Goal: Navigation & Orientation: Find specific page/section

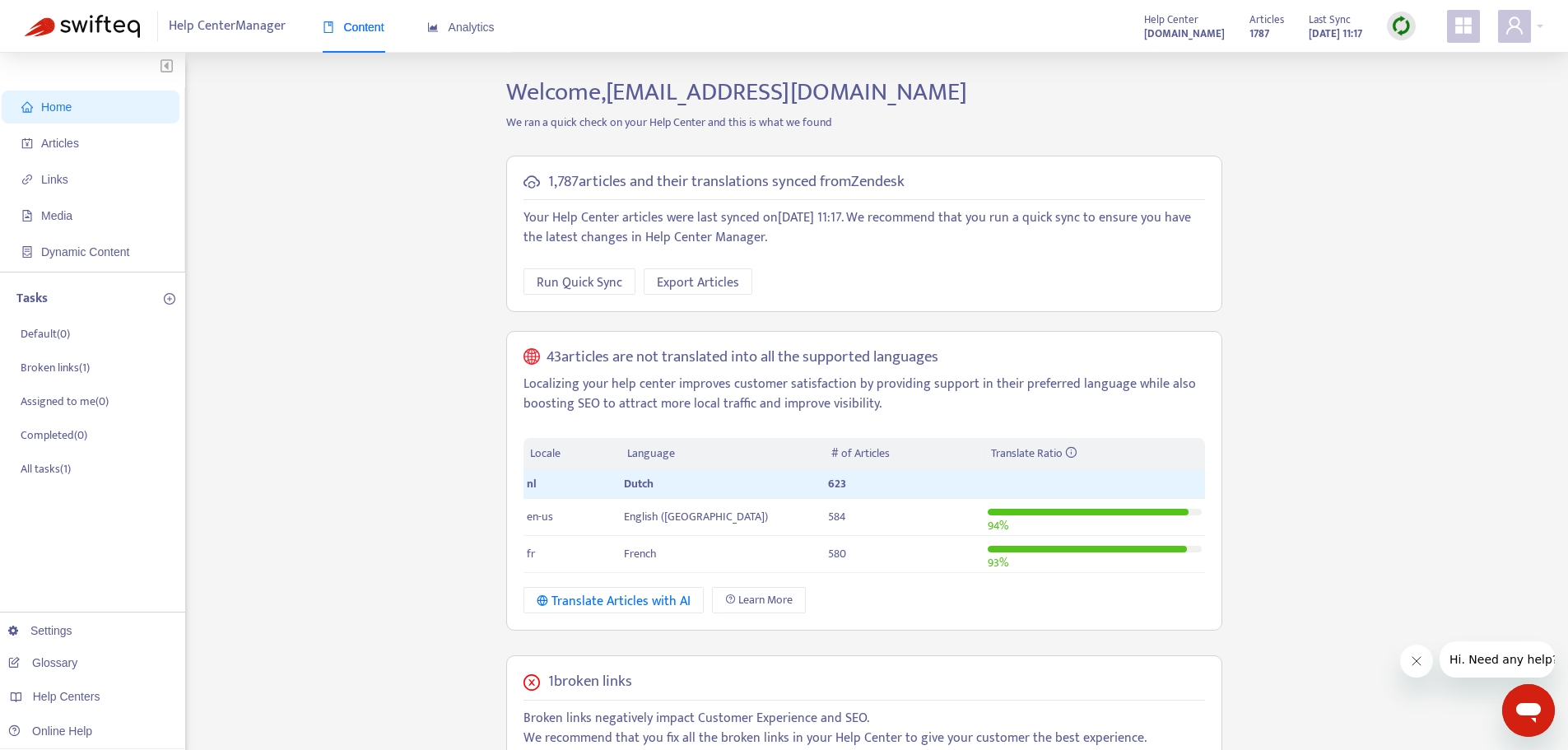
click at [1414, 36] on div at bounding box center [1401, 25] width 29 height 32
click at [75, 148] on span "Articles" at bounding box center [60, 143] width 38 height 13
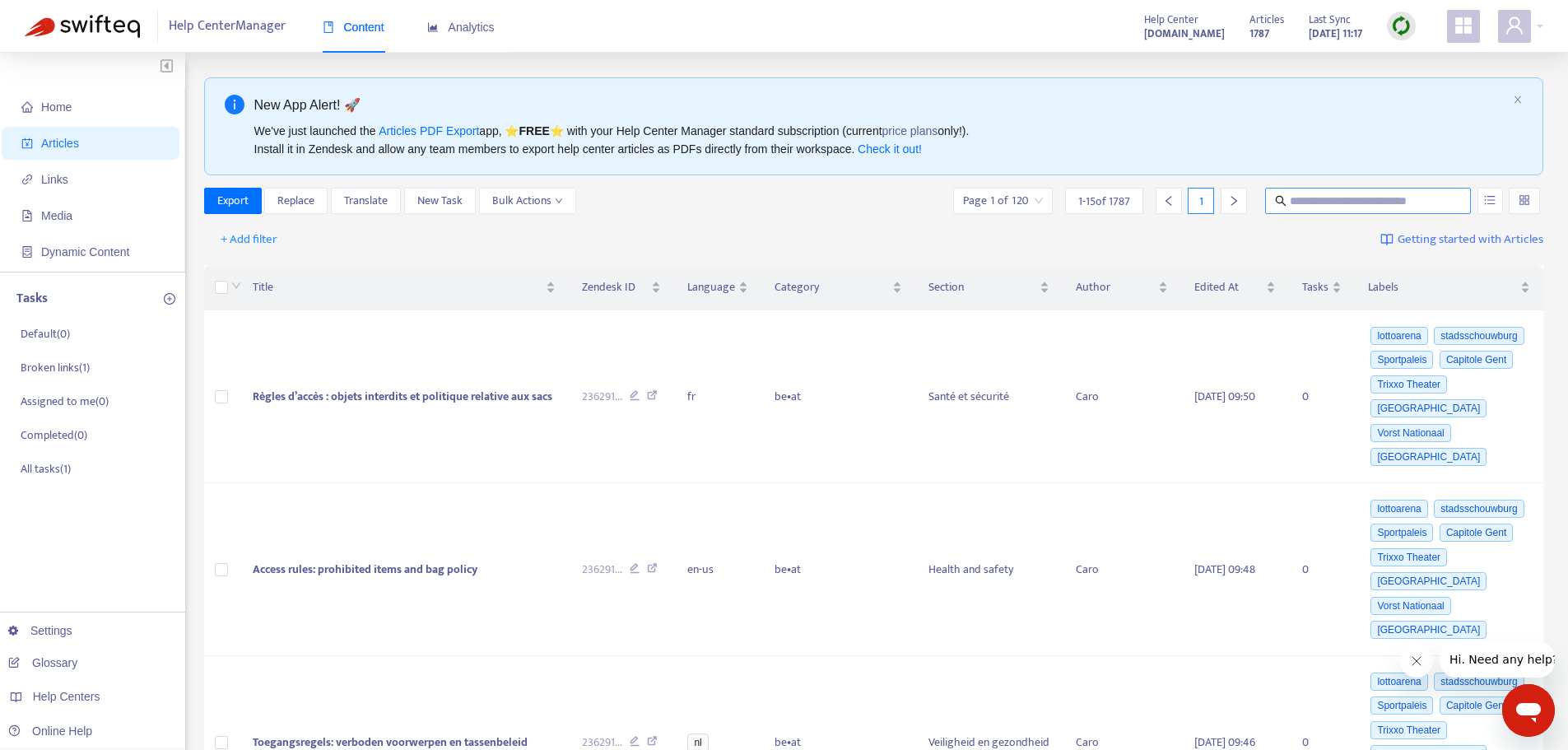
click at [1340, 211] on span at bounding box center [1368, 201] width 205 height 26
click at [62, 97] on span "Home" at bounding box center [93, 106] width 145 height 32
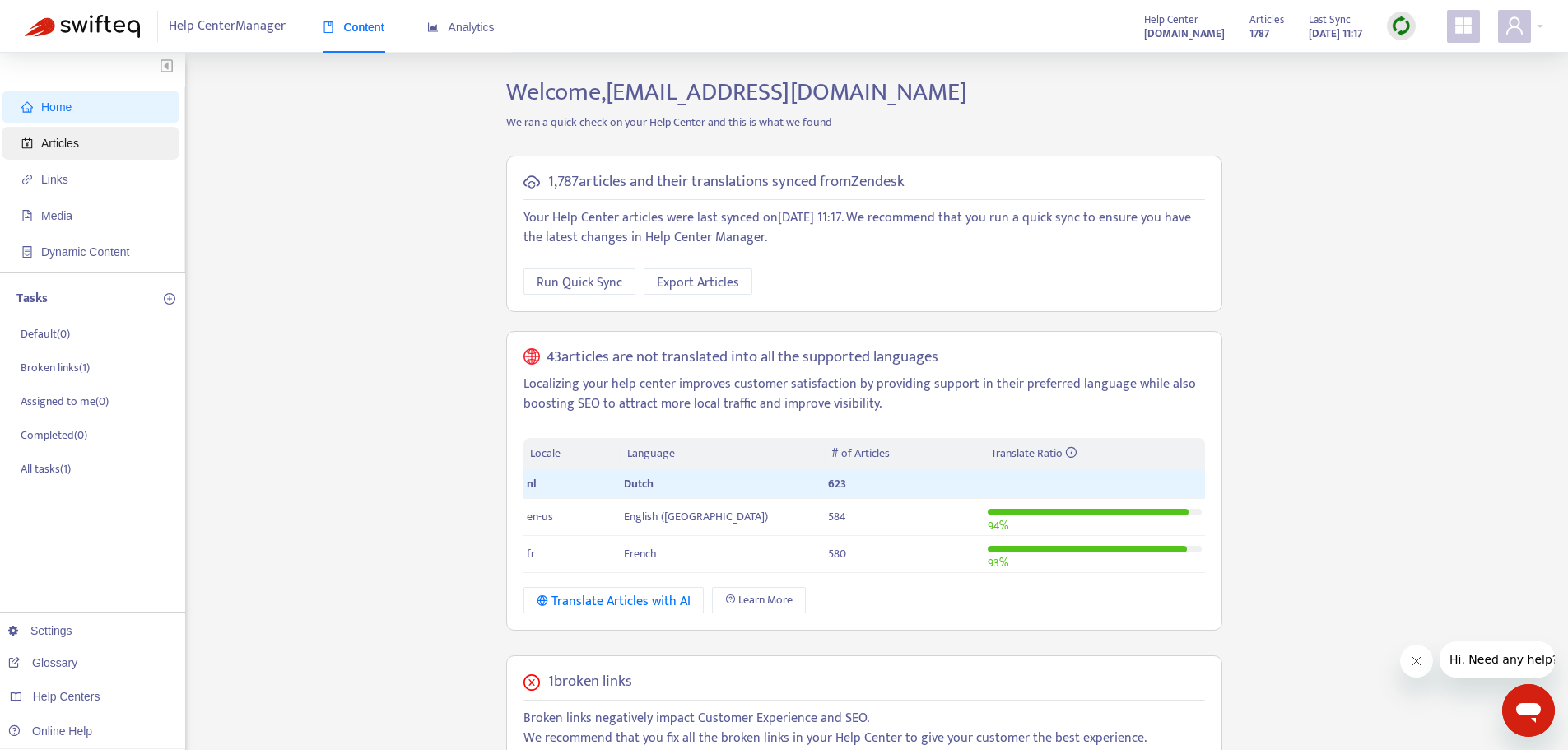
click at [68, 141] on span "Articles" at bounding box center [60, 143] width 38 height 13
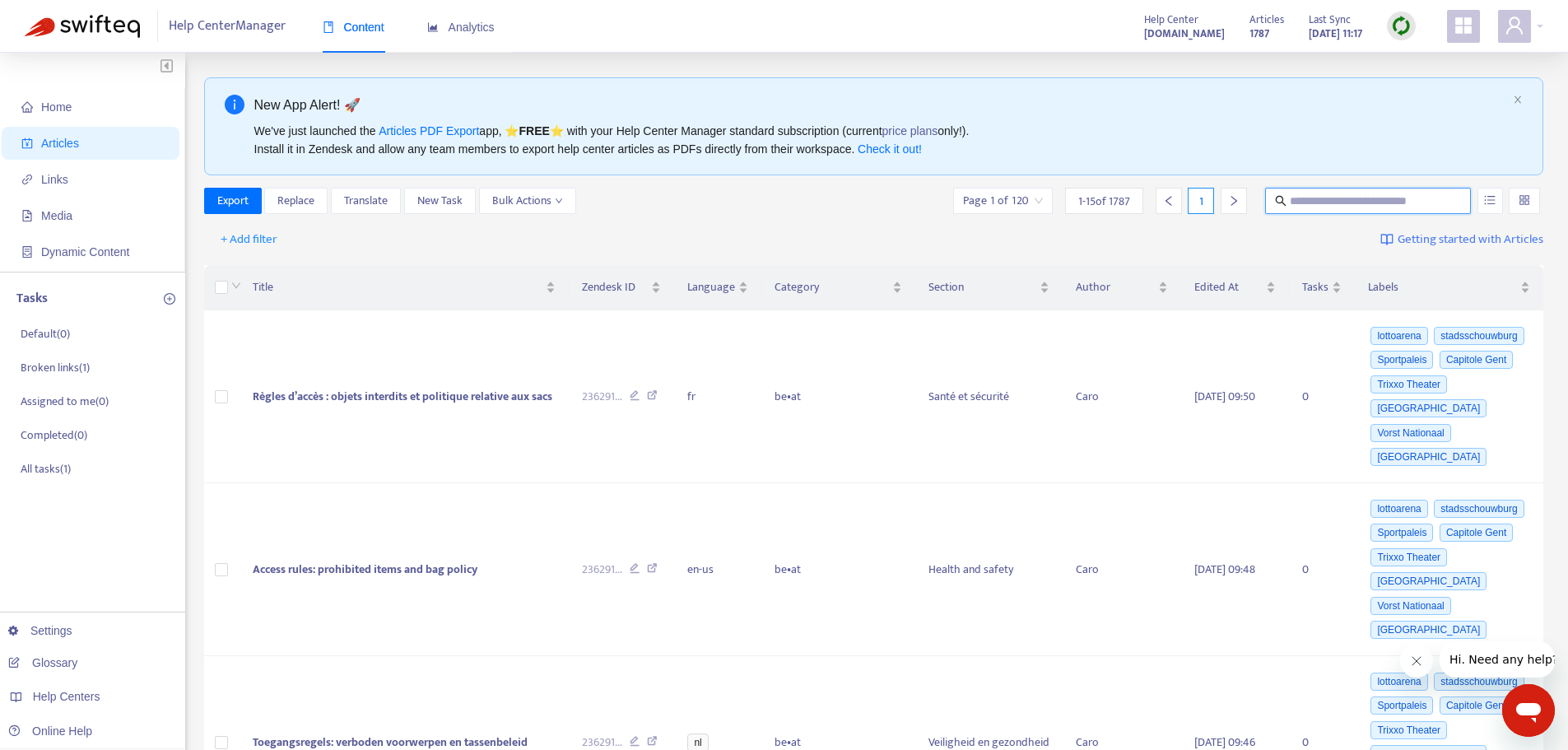
click at [1325, 205] on input "text" at bounding box center [1369, 200] width 158 height 18
type input "**********"
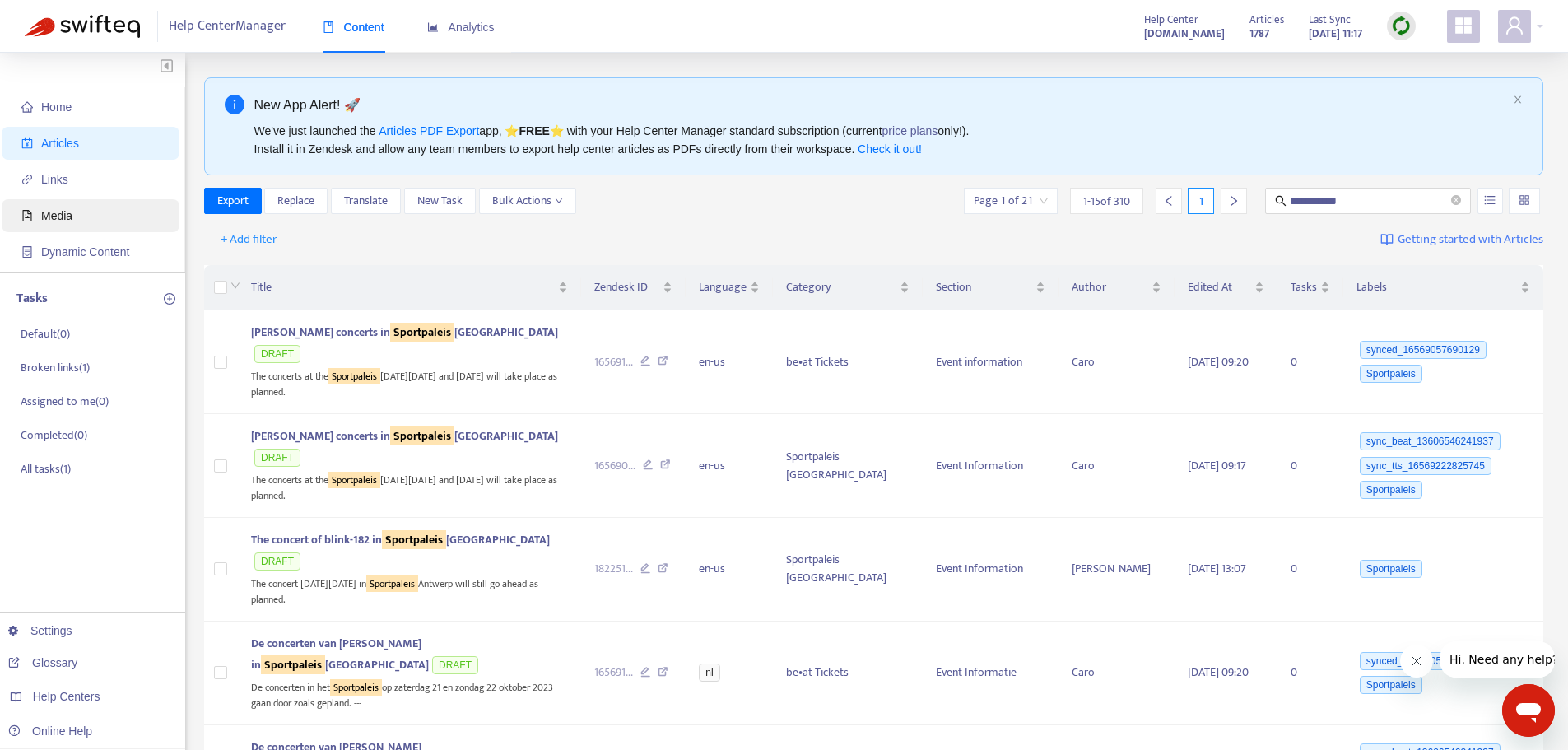
click at [51, 222] on span "Media" at bounding box center [57, 215] width 32 height 13
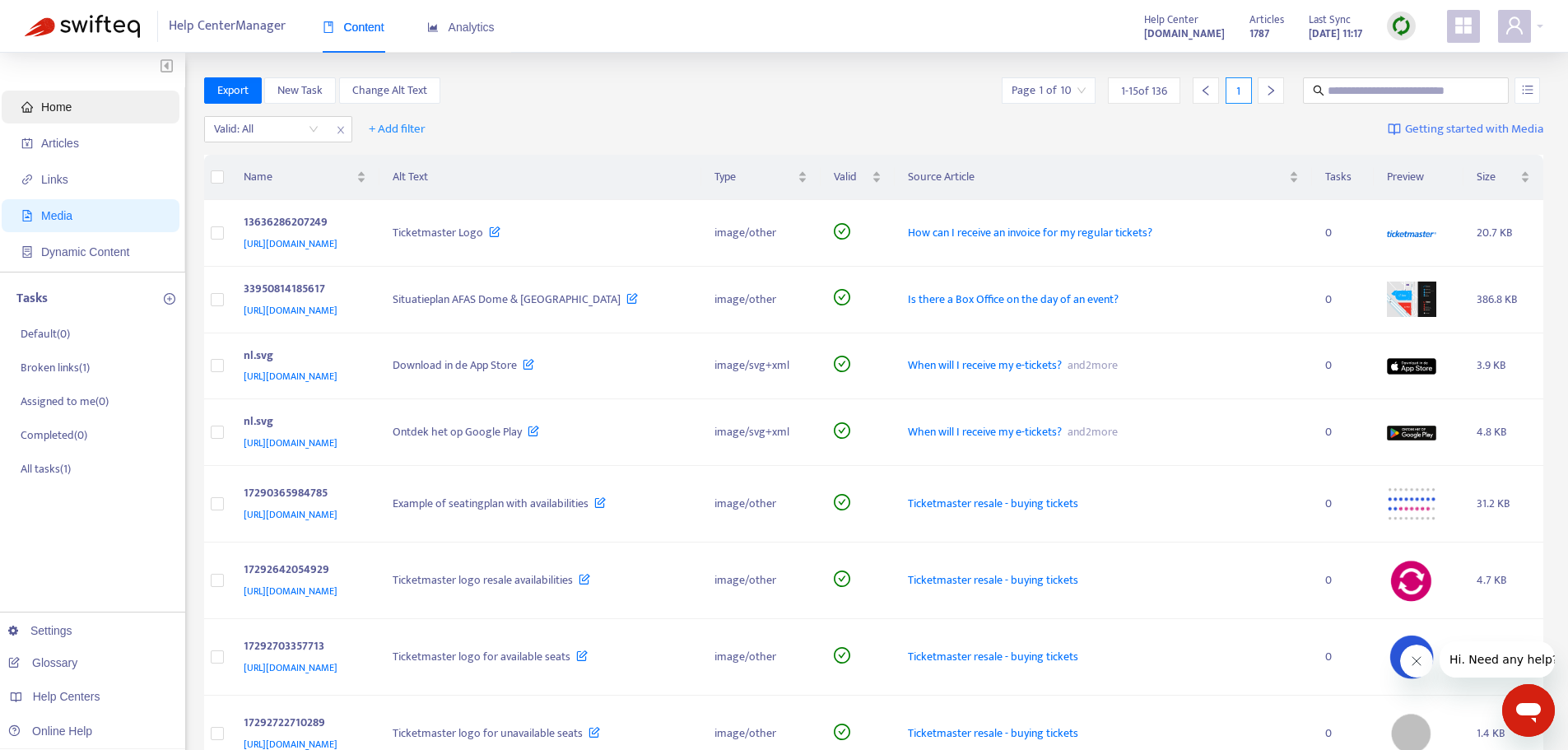
click at [79, 98] on span "Home" at bounding box center [93, 106] width 145 height 32
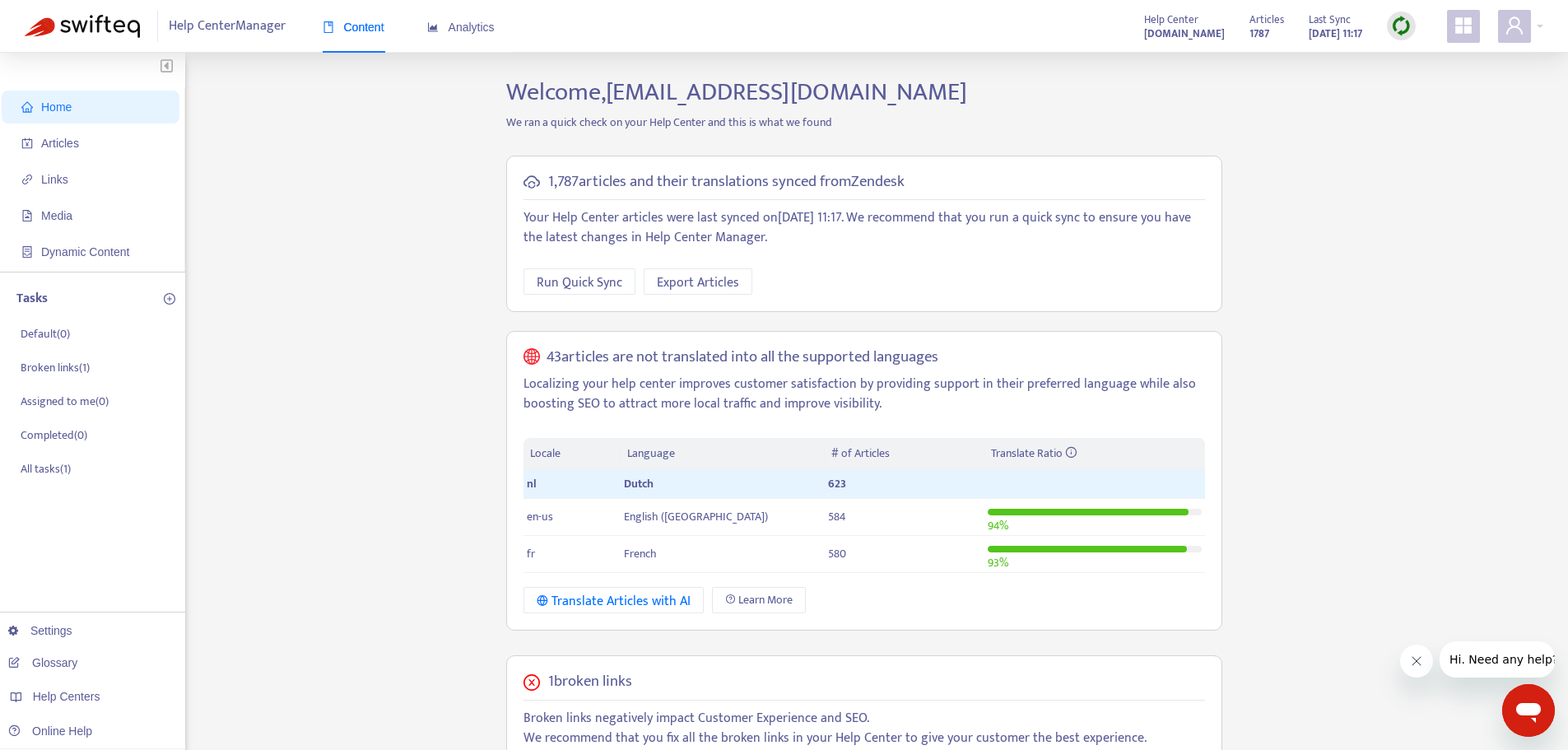
click at [1462, 31] on icon "appstore" at bounding box center [1463, 25] width 17 height 17
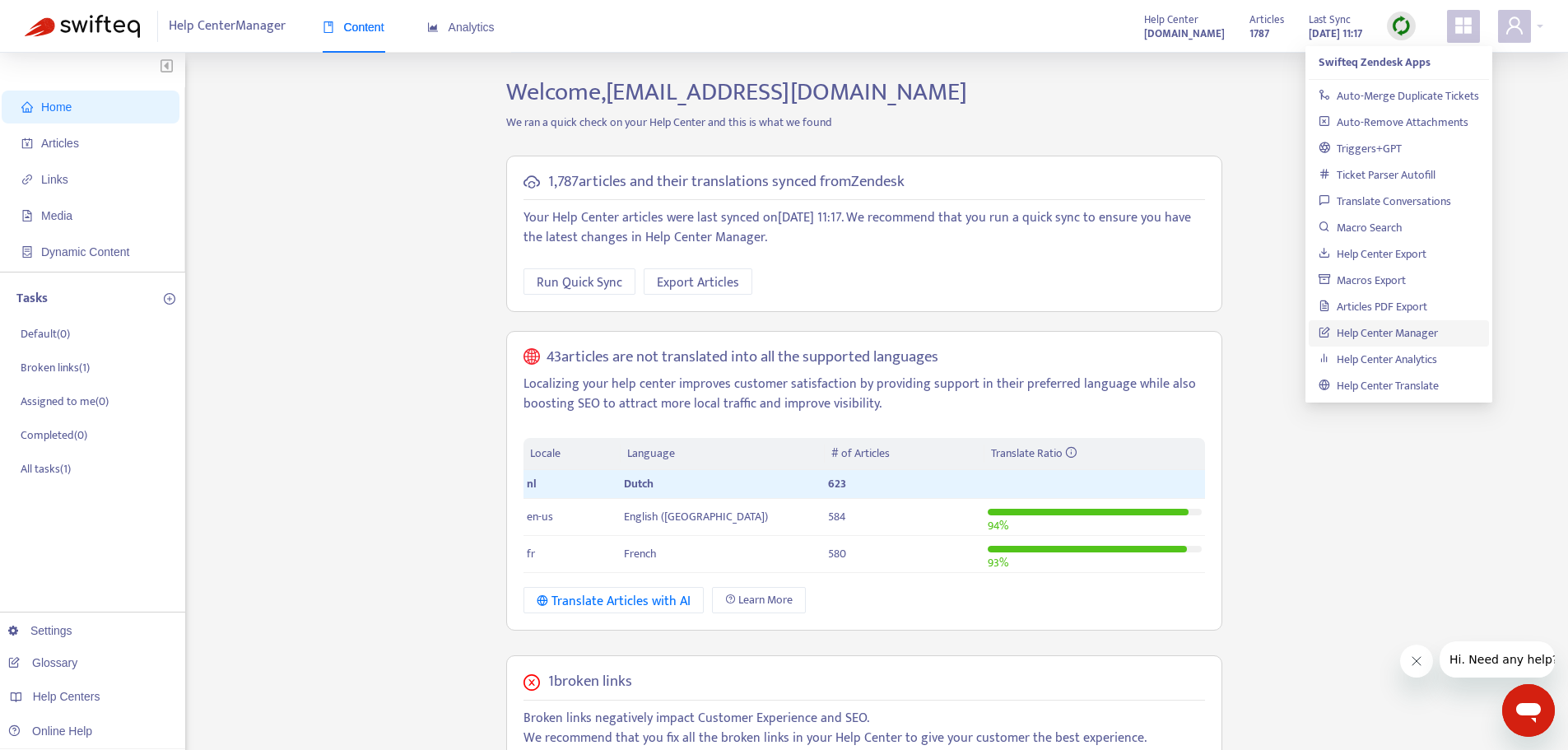
click at [1227, 97] on h2 "Welcome, wouter.vanitterbeeck@beatvenues.be" at bounding box center [864, 92] width 741 height 30
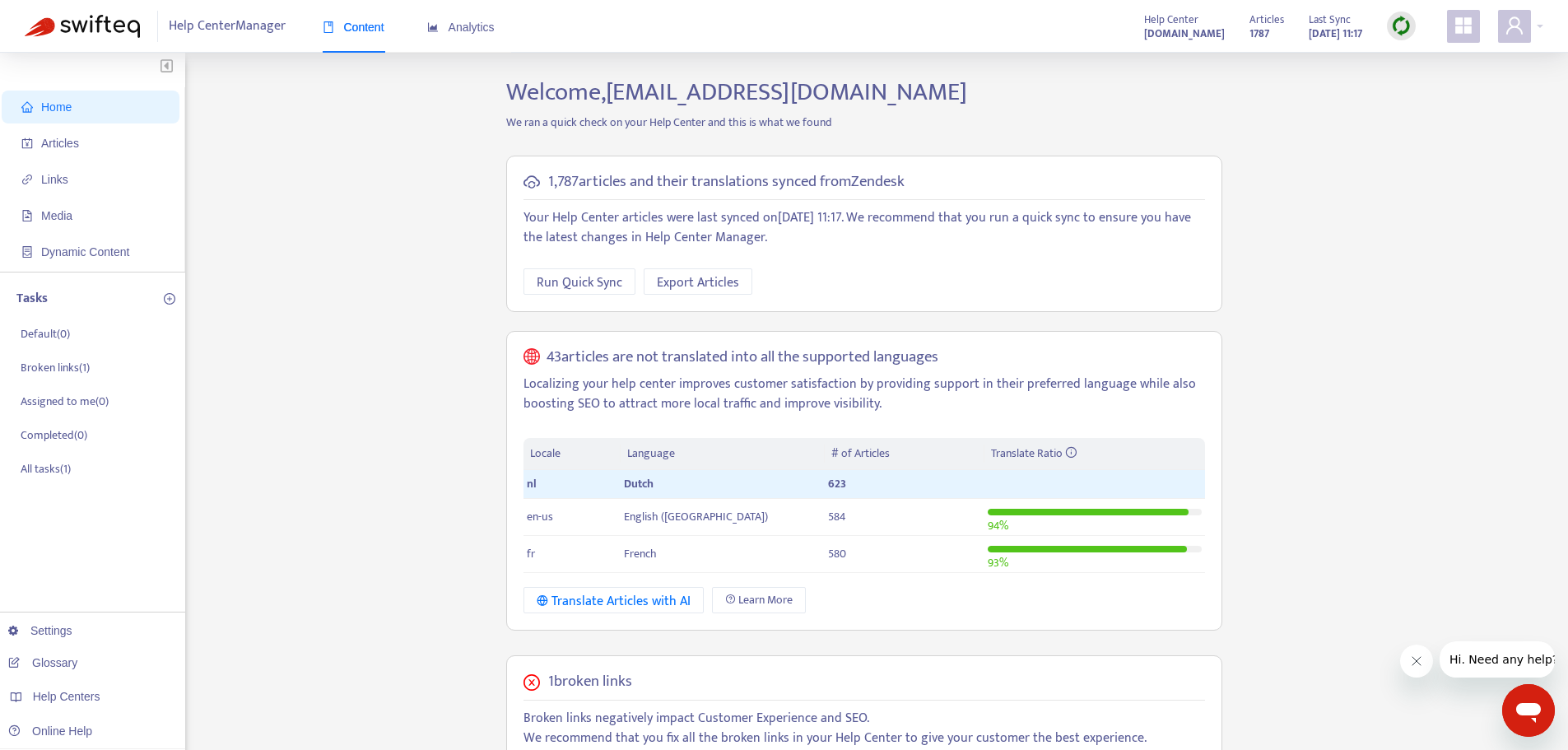
click at [1389, 169] on div "Home Articles Links Media Dynamic Content Tasks Default ( 0 ) Broken links ( 1 …" at bounding box center [784, 623] width 1519 height 1091
